Goal: Task Accomplishment & Management: Complete application form

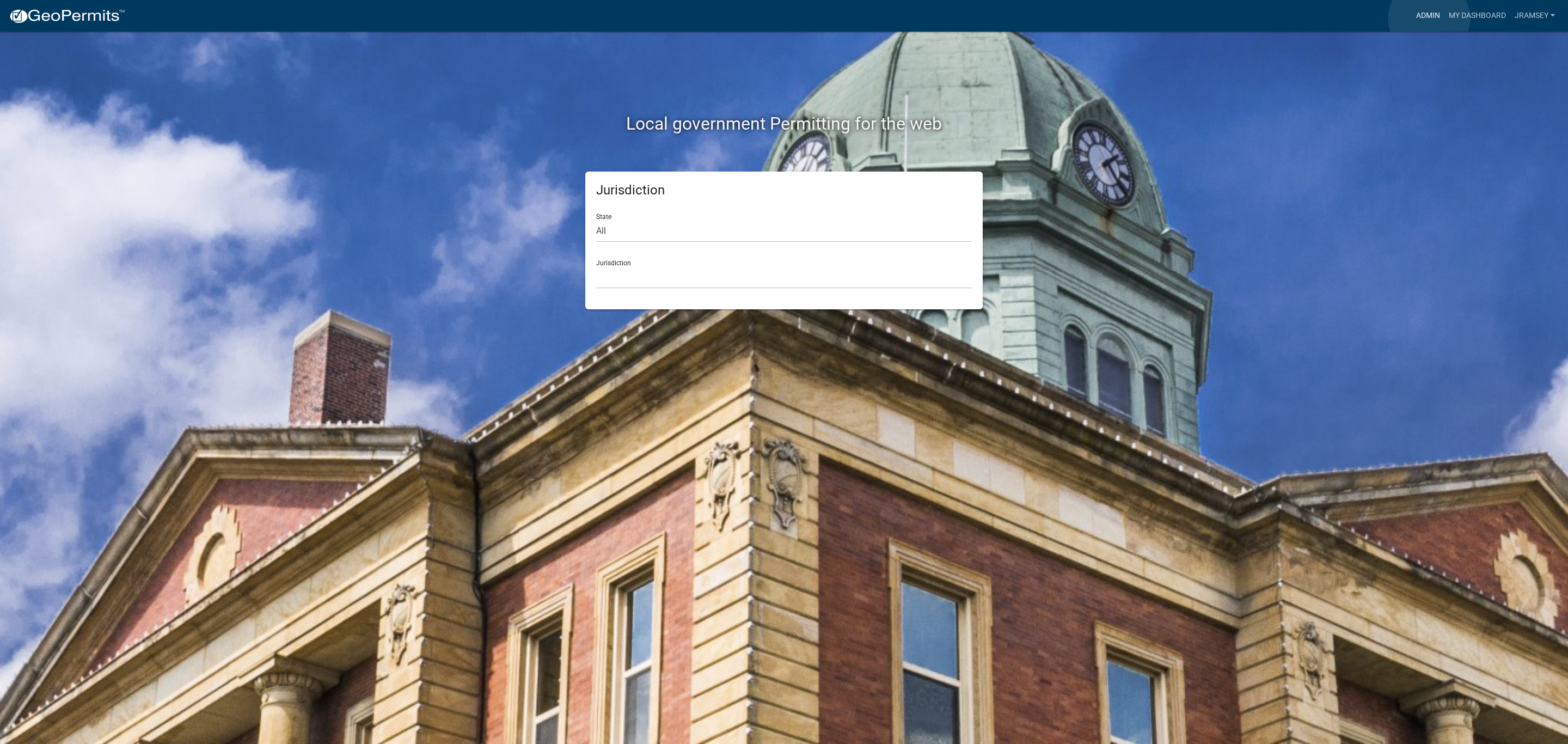
click at [1429, 18] on link "Admin" at bounding box center [1428, 16] width 33 height 21
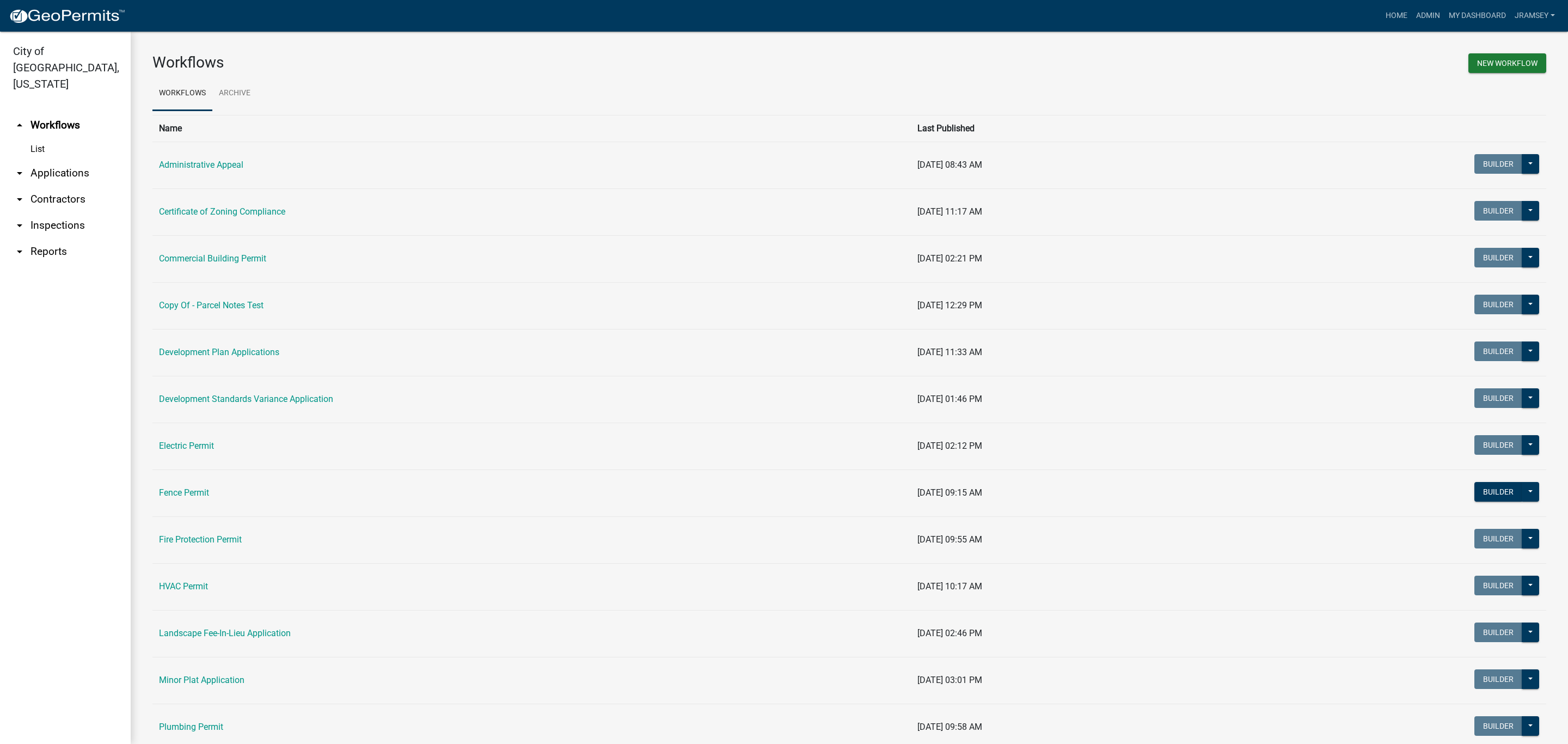
click at [40, 212] on link "arrow_drop_down Inspections" at bounding box center [65, 225] width 131 height 26
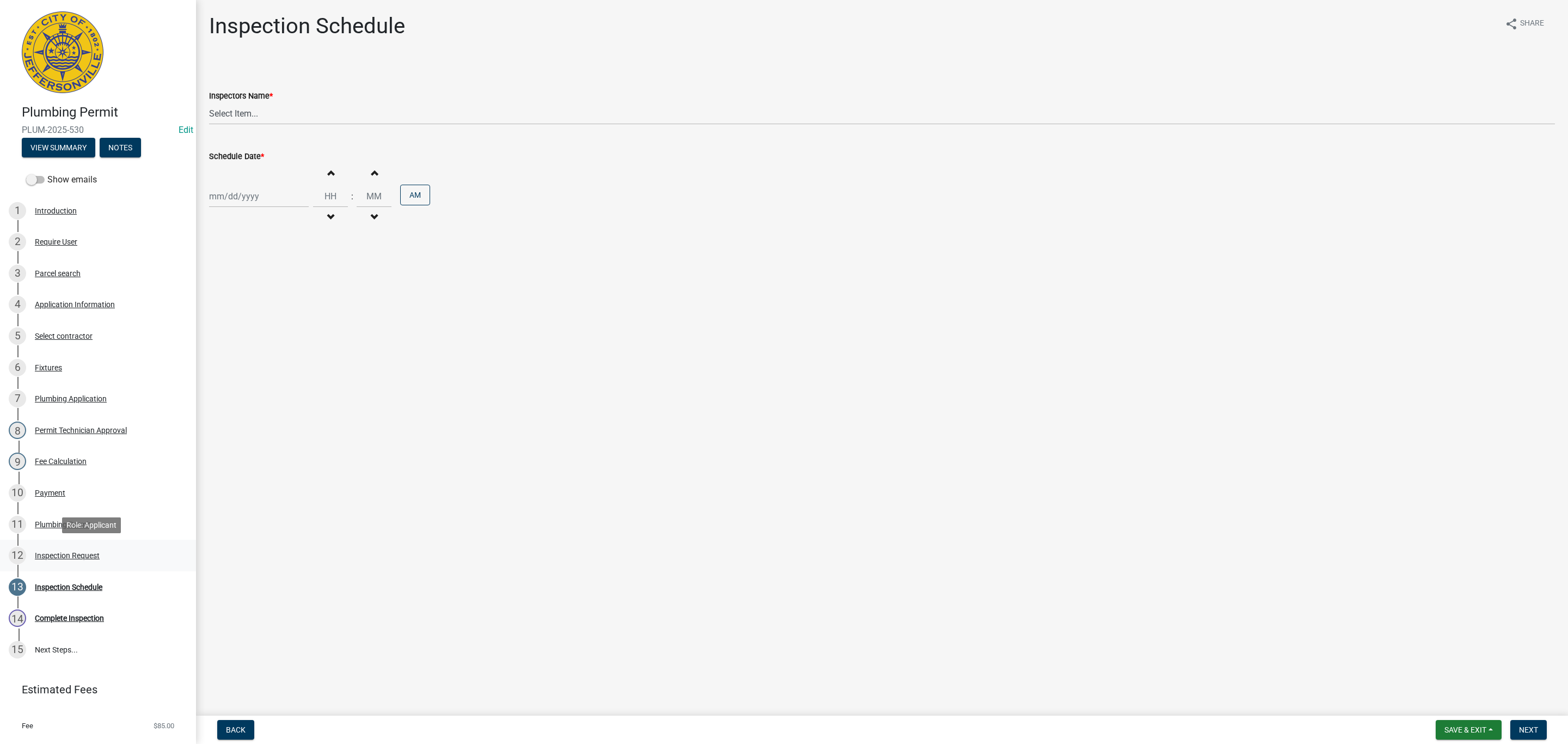
click at [74, 555] on div "Inspection Request" at bounding box center [67, 555] width 65 height 8
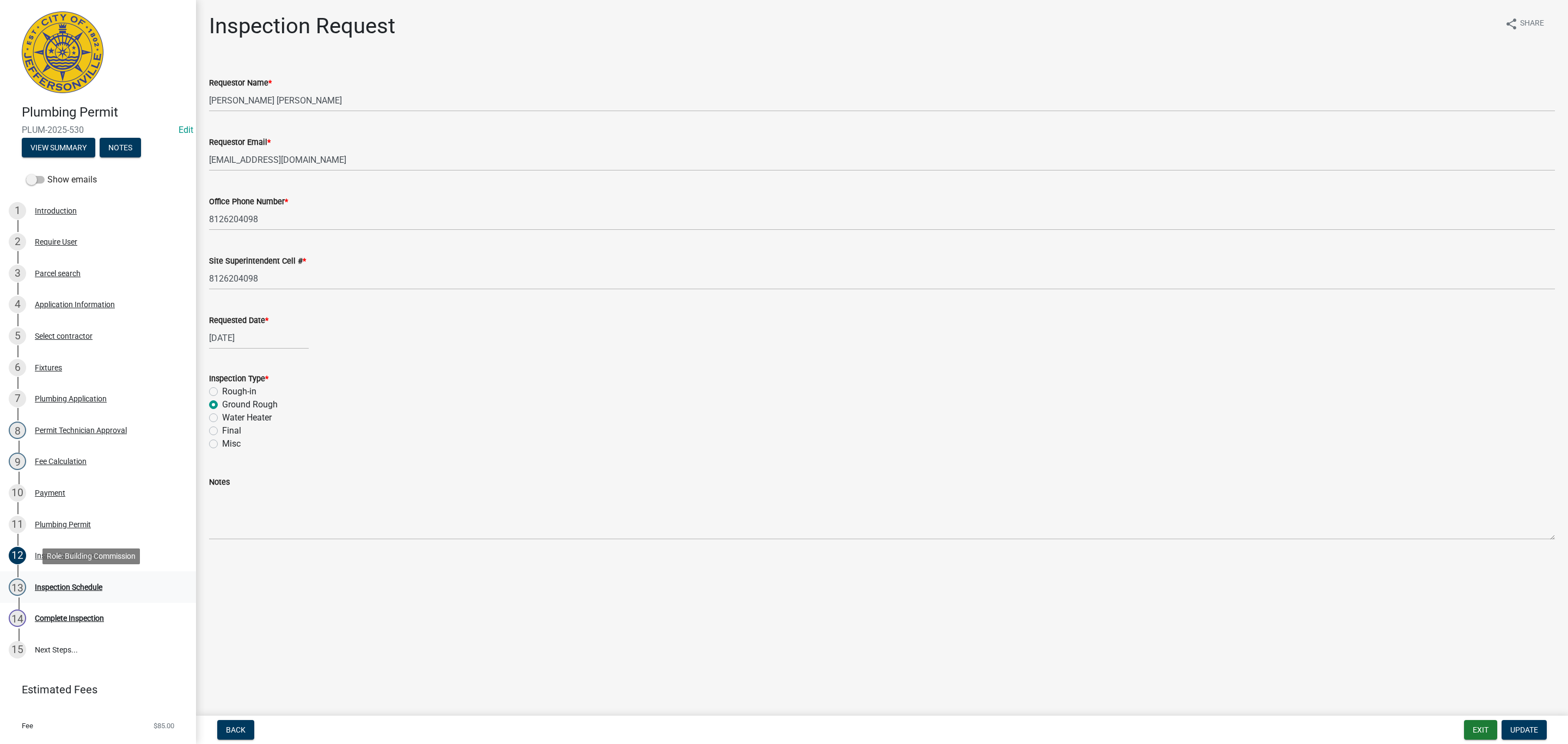
click at [57, 586] on div "Inspection Schedule" at bounding box center [68, 587] width 68 height 8
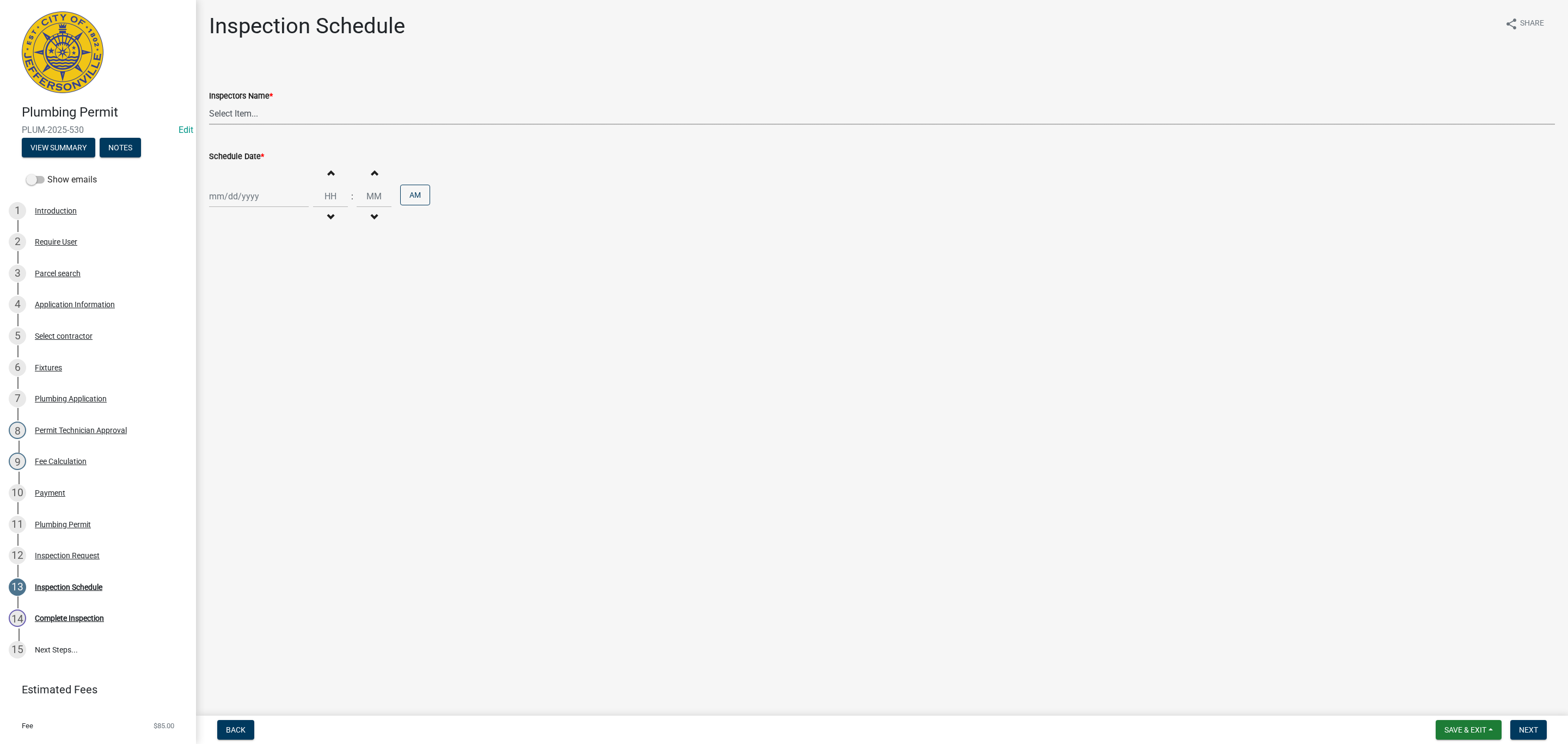
click at [239, 115] on select "Select Item... [PERSON_NAME] ([PERSON_NAME]) [PERSON_NAME] ([PERSON_NAME]) mkru…" at bounding box center [881, 113] width 1346 height 23
select select "13c97fbc-c819-4cee-844a-0db3d3c4db95"
click at [209, 102] on select "Select Item... [PERSON_NAME] ([PERSON_NAME]) [PERSON_NAME] ([PERSON_NAME]) mkru…" at bounding box center [881, 113] width 1346 height 23
select select "9"
select select "2025"
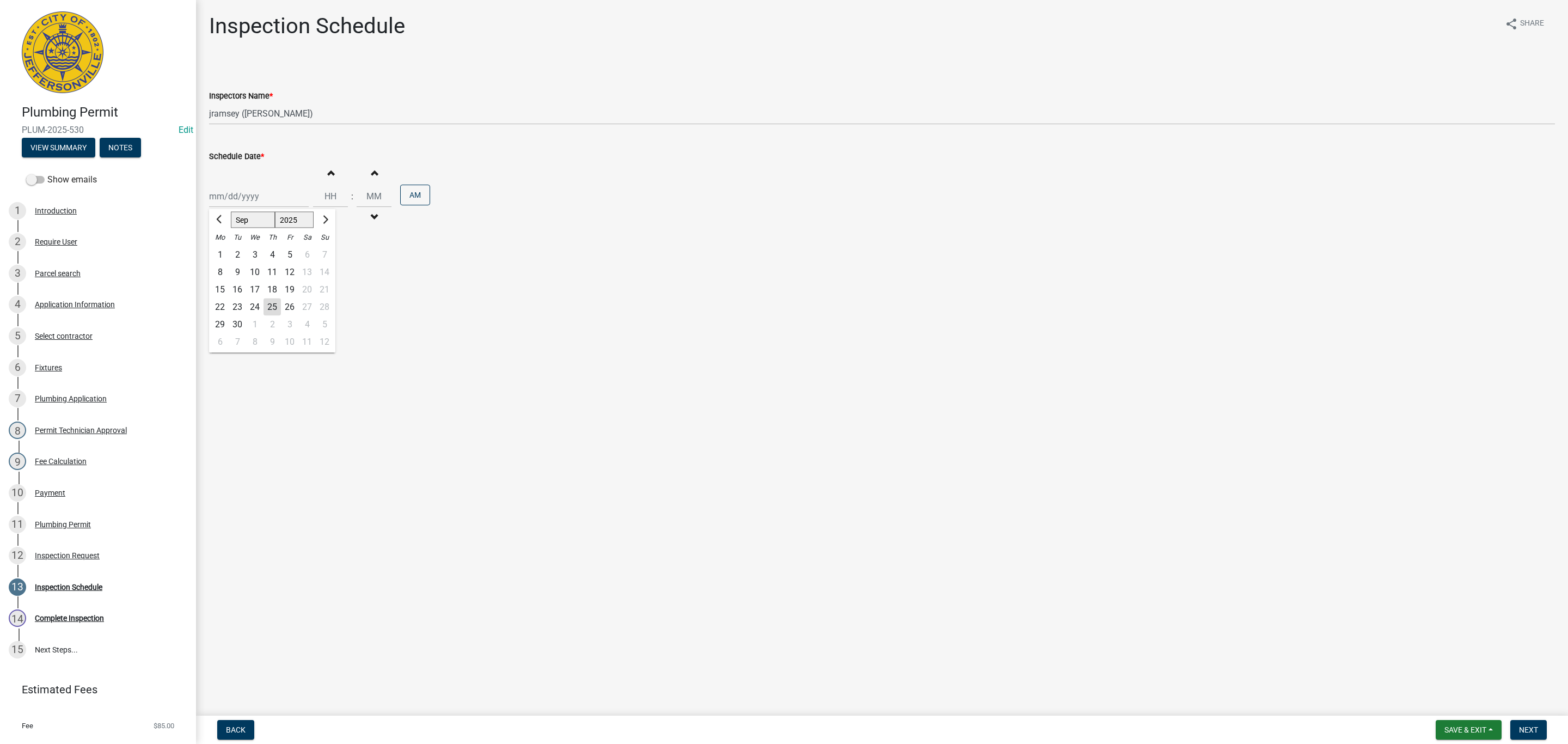
click at [237, 201] on div "[PERSON_NAME] Feb Mar Apr [PERSON_NAME][DATE] Oct Nov [DATE] 1526 1527 1528 152…" at bounding box center [259, 196] width 100 height 23
click at [273, 309] on div "25" at bounding box center [272, 307] width 18 height 18
type input "[DATE]"
click at [1525, 730] on span "Next" at bounding box center [1528, 729] width 19 height 9
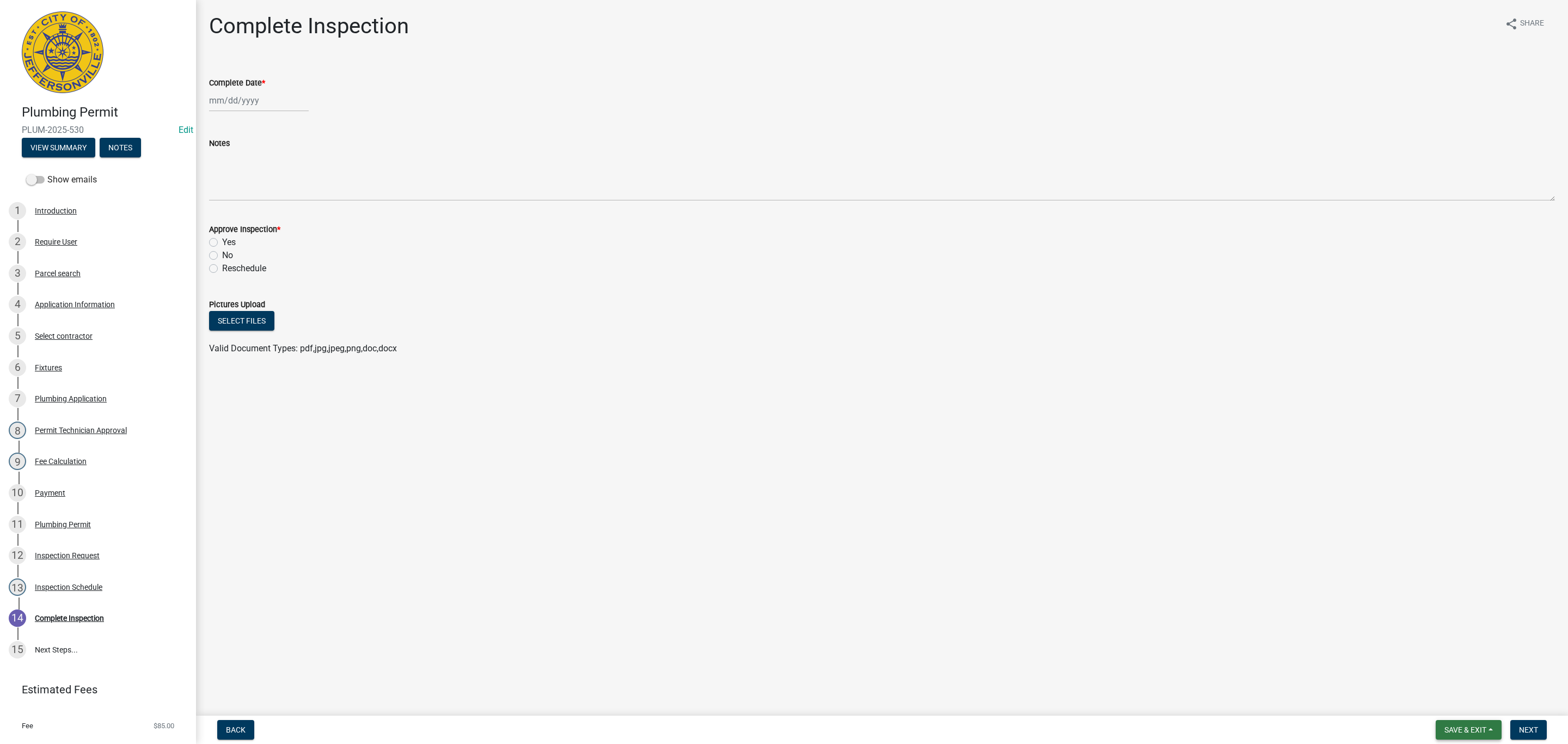
click at [1456, 735] on button "Save & Exit" at bounding box center [1469, 729] width 66 height 19
click at [1446, 692] on button "Save & Exit" at bounding box center [1458, 701] width 87 height 26
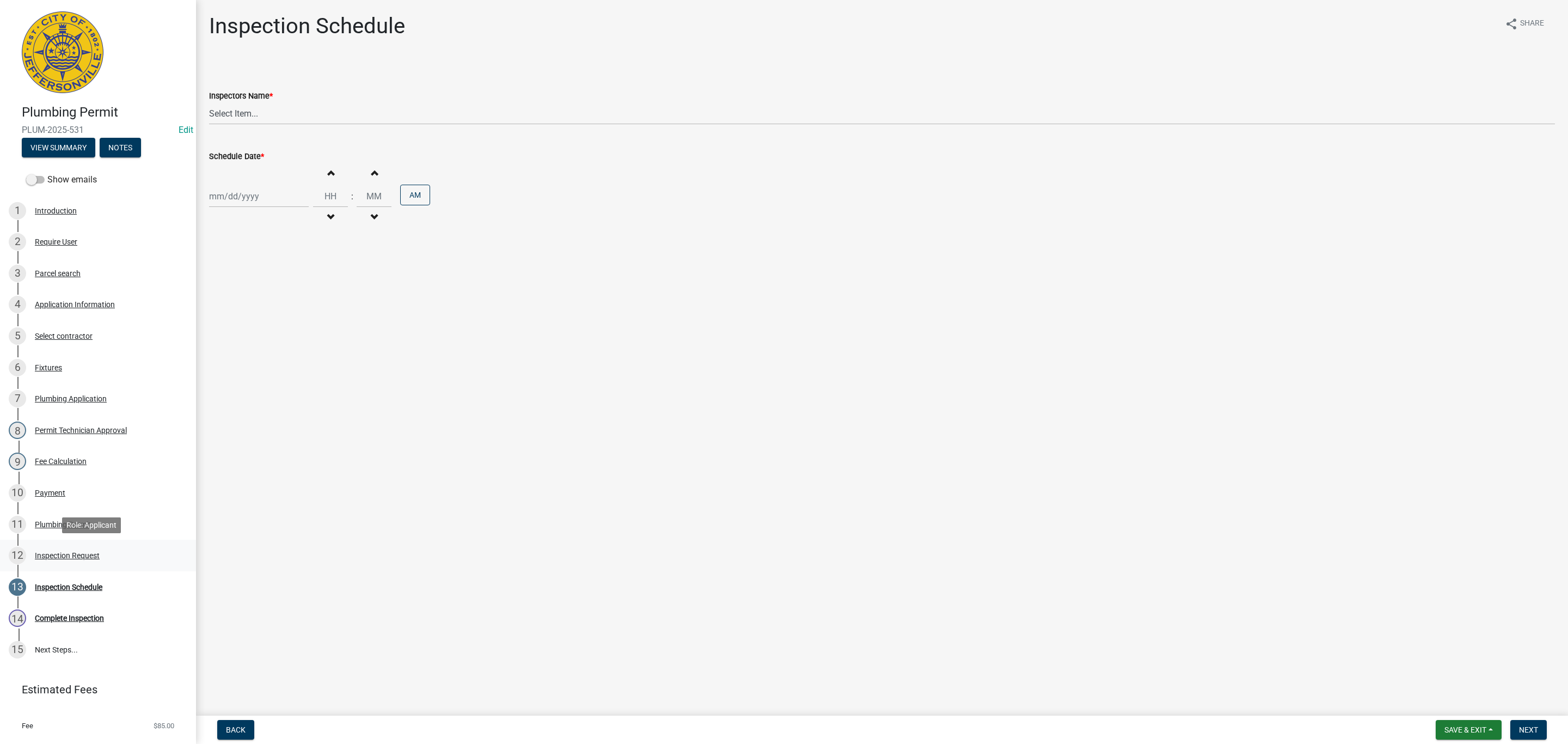
click at [70, 558] on div "Inspection Request" at bounding box center [67, 555] width 65 height 8
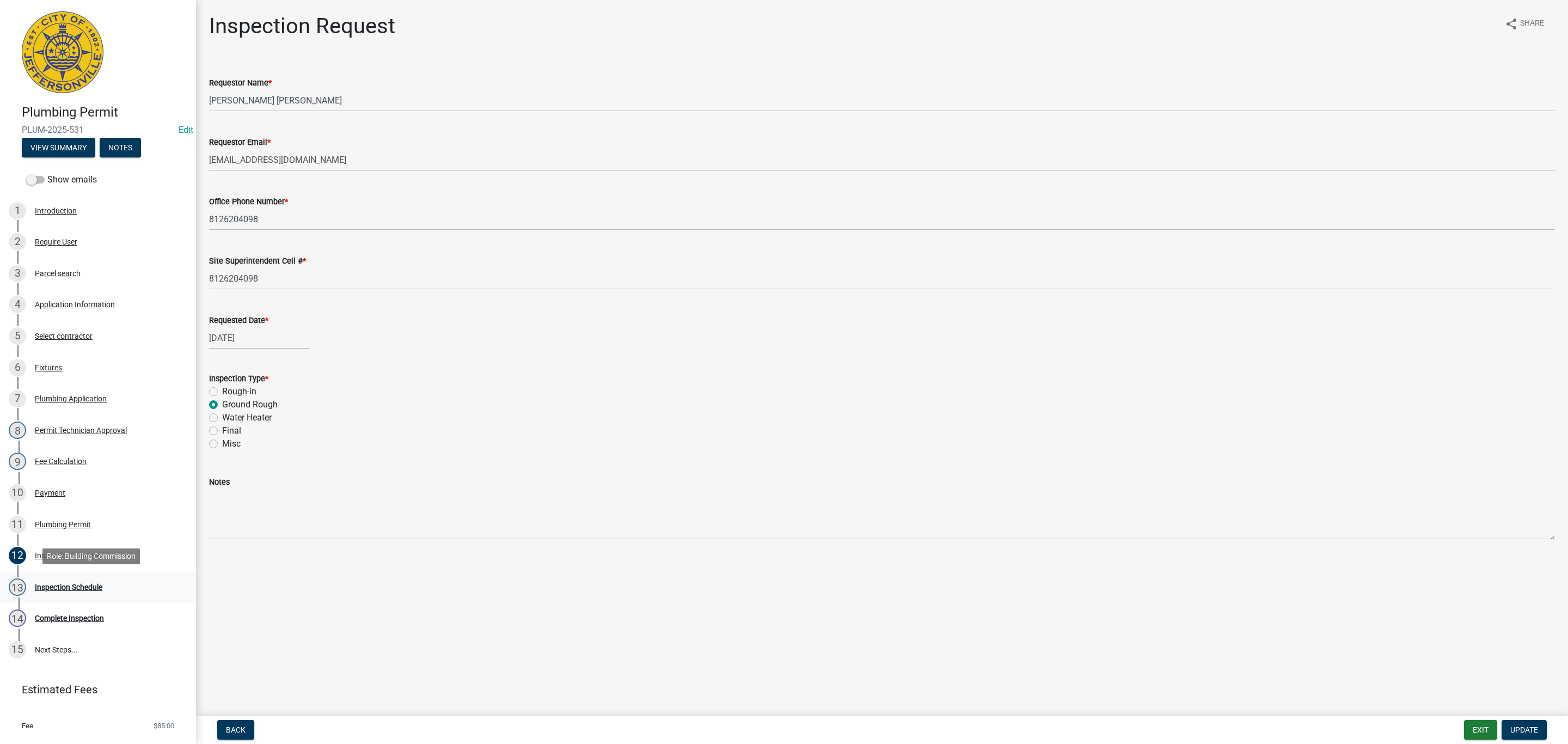
click at [71, 583] on div "Inspection Schedule" at bounding box center [68, 587] width 68 height 8
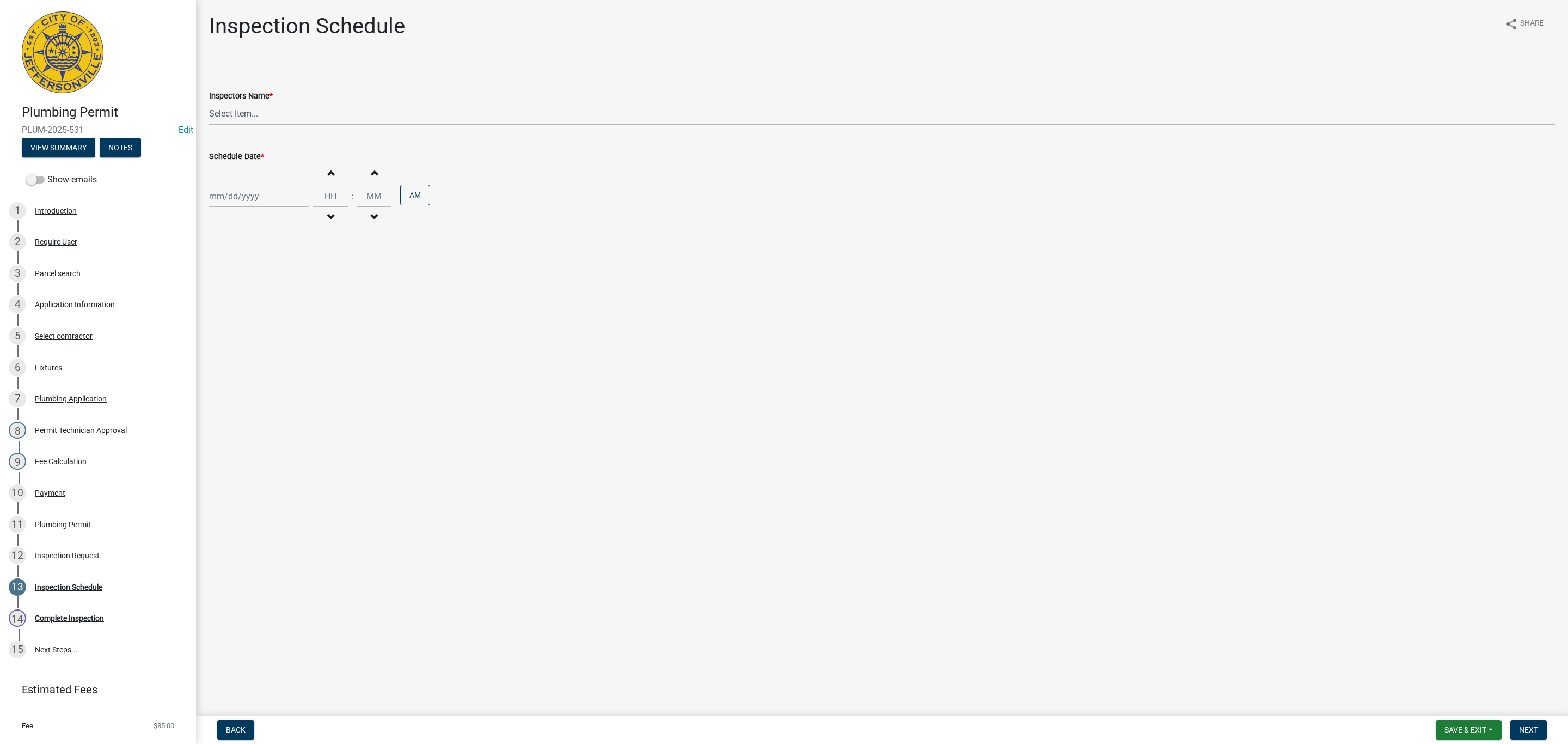
click at [257, 113] on select "Select Item... [PERSON_NAME] ([PERSON_NAME]) [PERSON_NAME] ([PERSON_NAME]) mkru…" at bounding box center [881, 113] width 1346 height 23
select select "13c97fbc-c819-4cee-844a-0db3d3c4db95"
click at [209, 102] on select "Select Item... [PERSON_NAME] ([PERSON_NAME]) [PERSON_NAME] ([PERSON_NAME]) mkru…" at bounding box center [881, 113] width 1346 height 23
select select "9"
select select "2025"
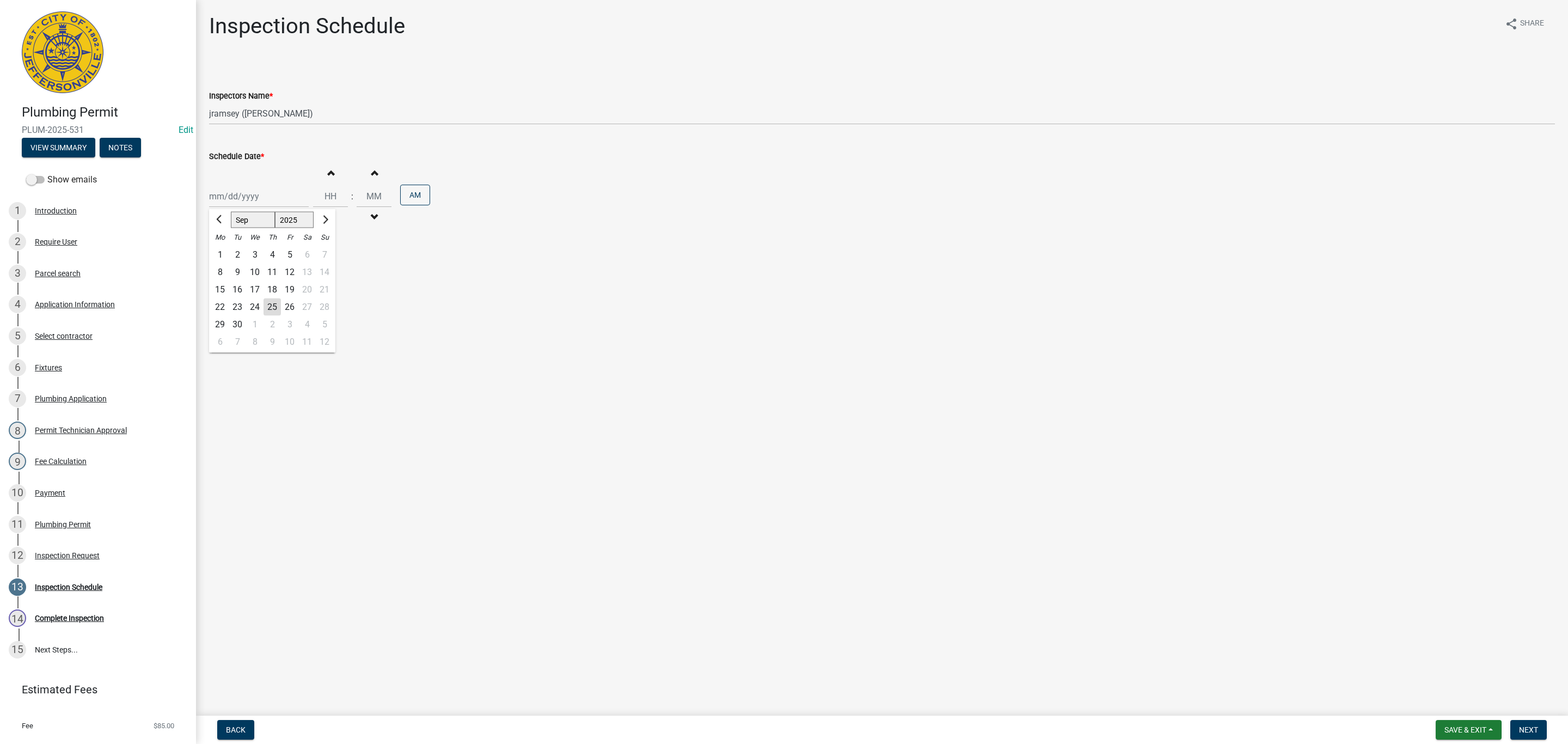
click at [240, 199] on div "[PERSON_NAME] Feb Mar Apr [PERSON_NAME][DATE] Oct Nov [DATE] 1526 1527 1528 152…" at bounding box center [259, 196] width 100 height 23
click at [271, 307] on div "25" at bounding box center [272, 307] width 18 height 18
type input "[DATE]"
click at [1522, 726] on span "Next" at bounding box center [1528, 729] width 19 height 9
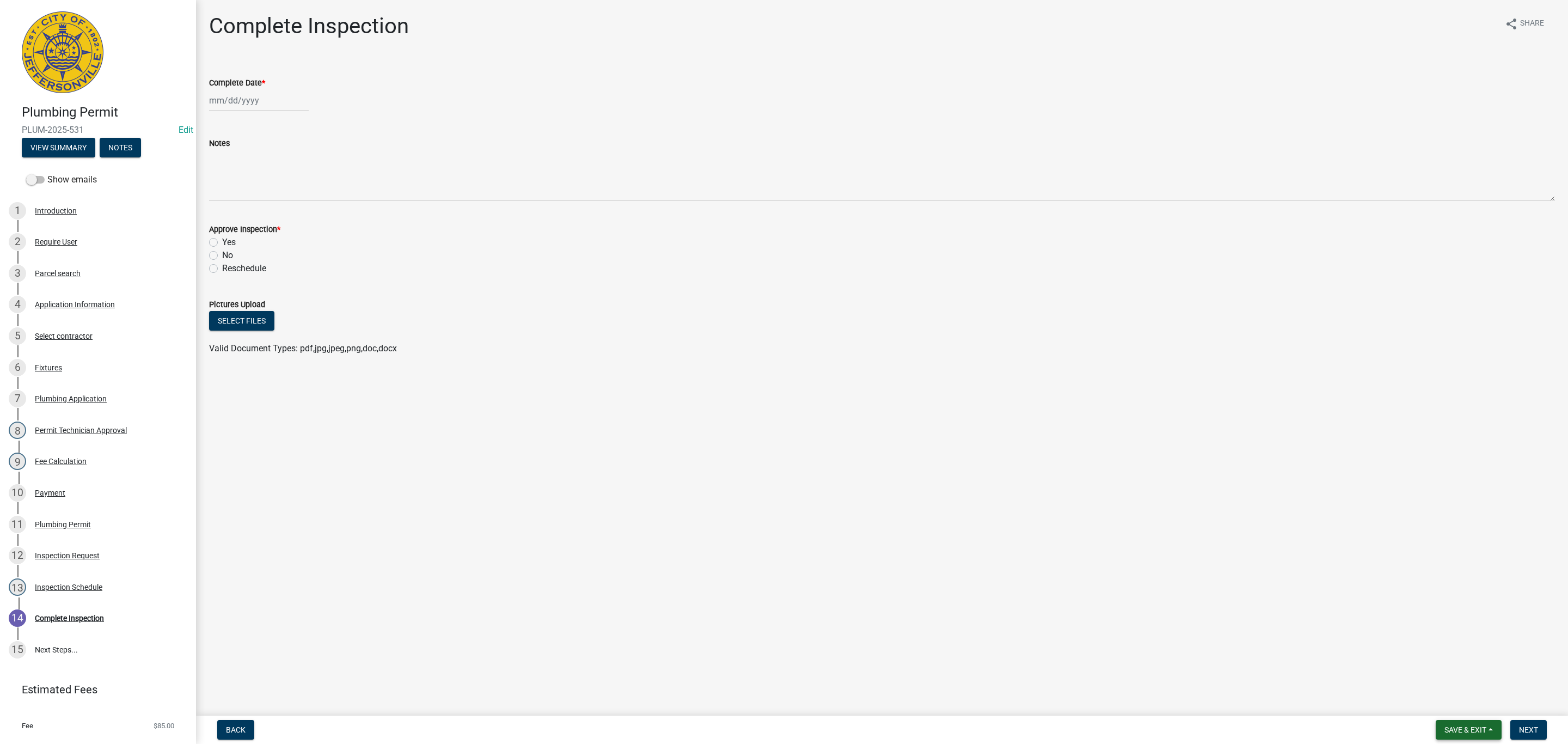
click at [1454, 724] on button "Save & Exit" at bounding box center [1469, 729] width 66 height 19
click at [1447, 706] on button "Save & Exit" at bounding box center [1458, 701] width 87 height 26
